Goal: Book appointment/travel/reservation

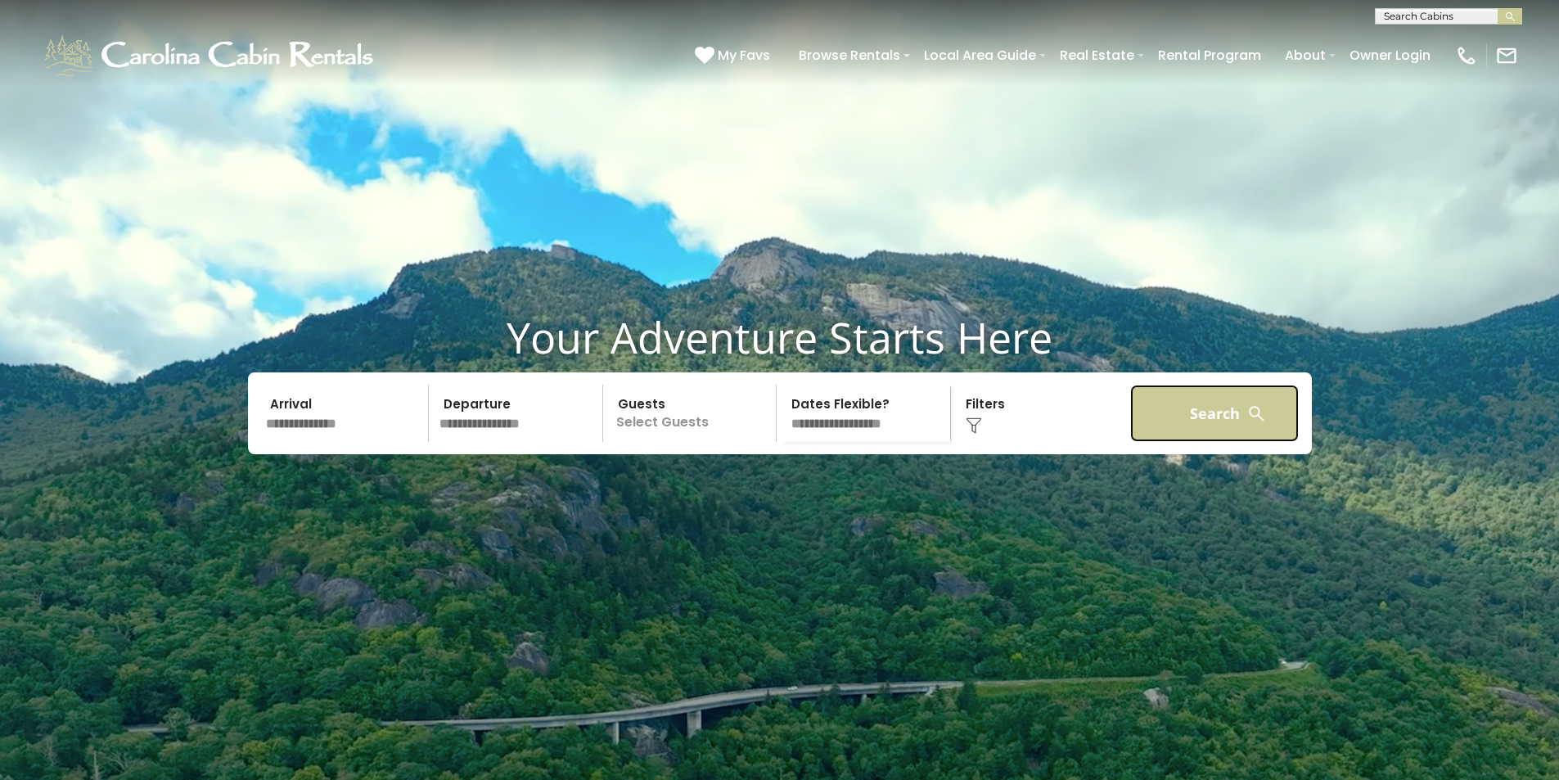
drag, startPoint x: 1223, startPoint y: 445, endPoint x: 1201, endPoint y: 439, distance: 22.3
click at [1219, 442] on button "Search" at bounding box center [1214, 413] width 169 height 57
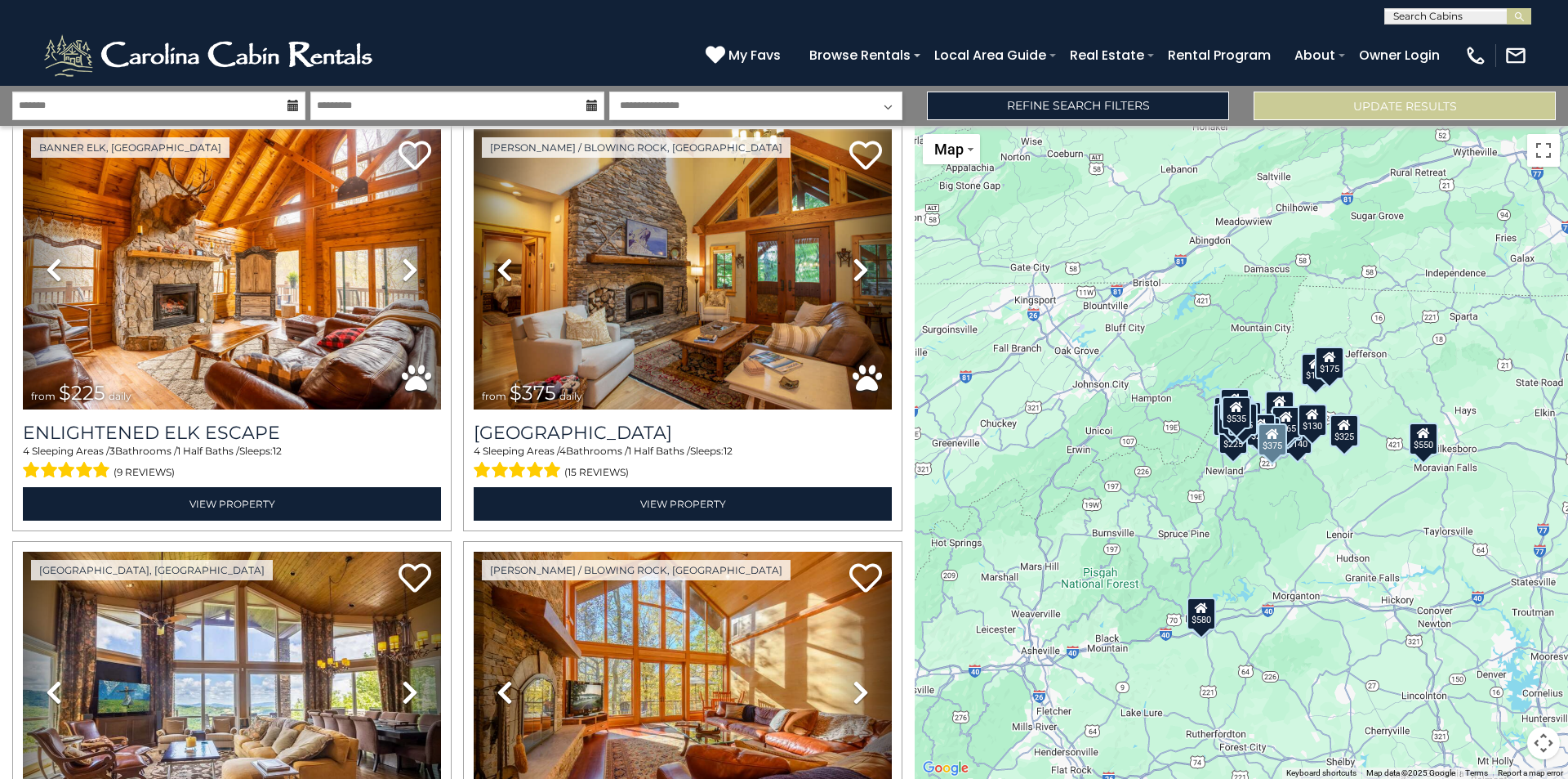
scroll to position [5793, 0]
